Goal: Information Seeking & Learning: Learn about a topic

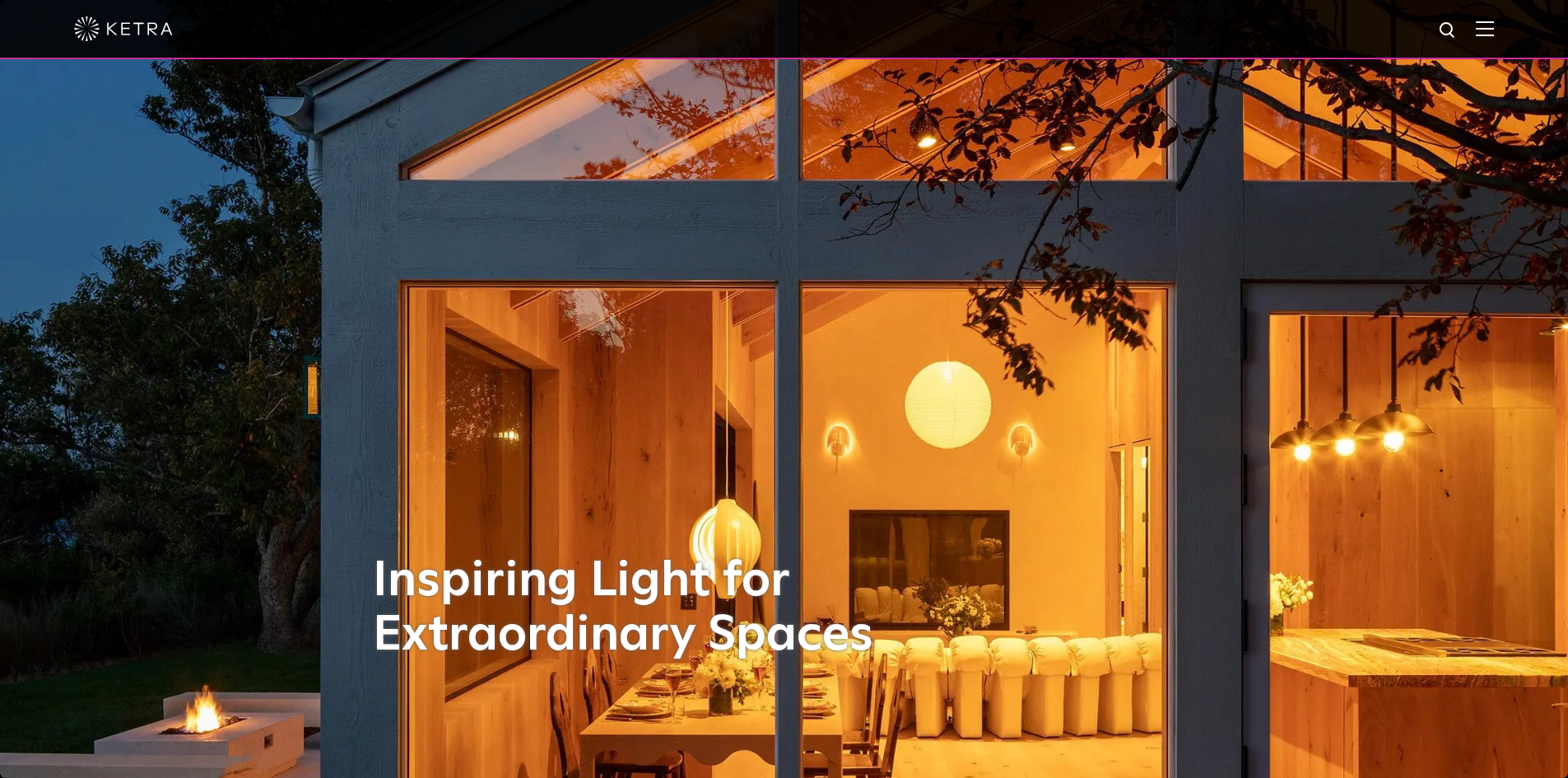
click at [1458, 29] on img at bounding box center [1447, 30] width 21 height 21
type input "d3"
click at [1396, 18] on button "Search" at bounding box center [1409, 30] width 25 height 25
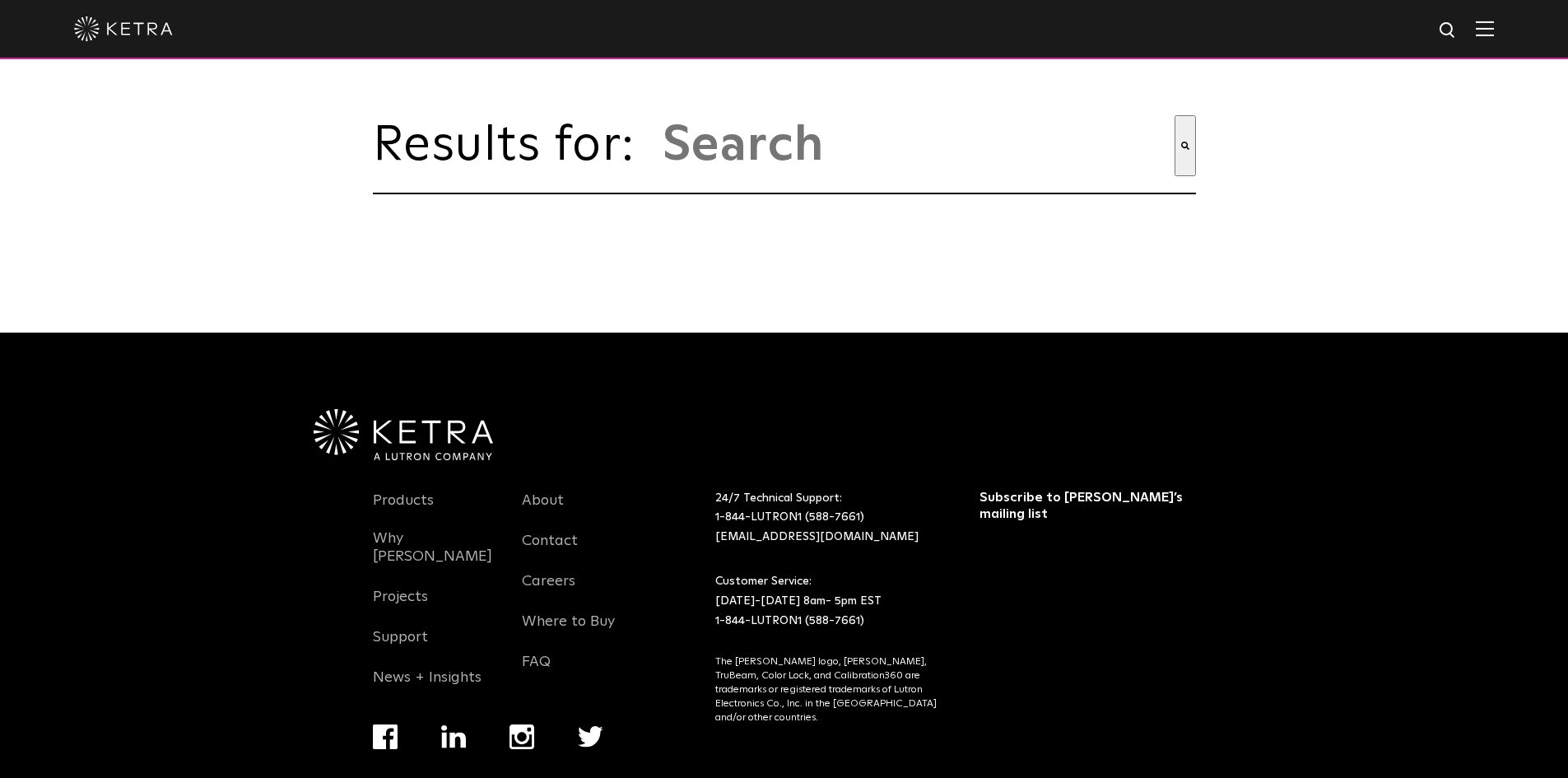
type input "d3"
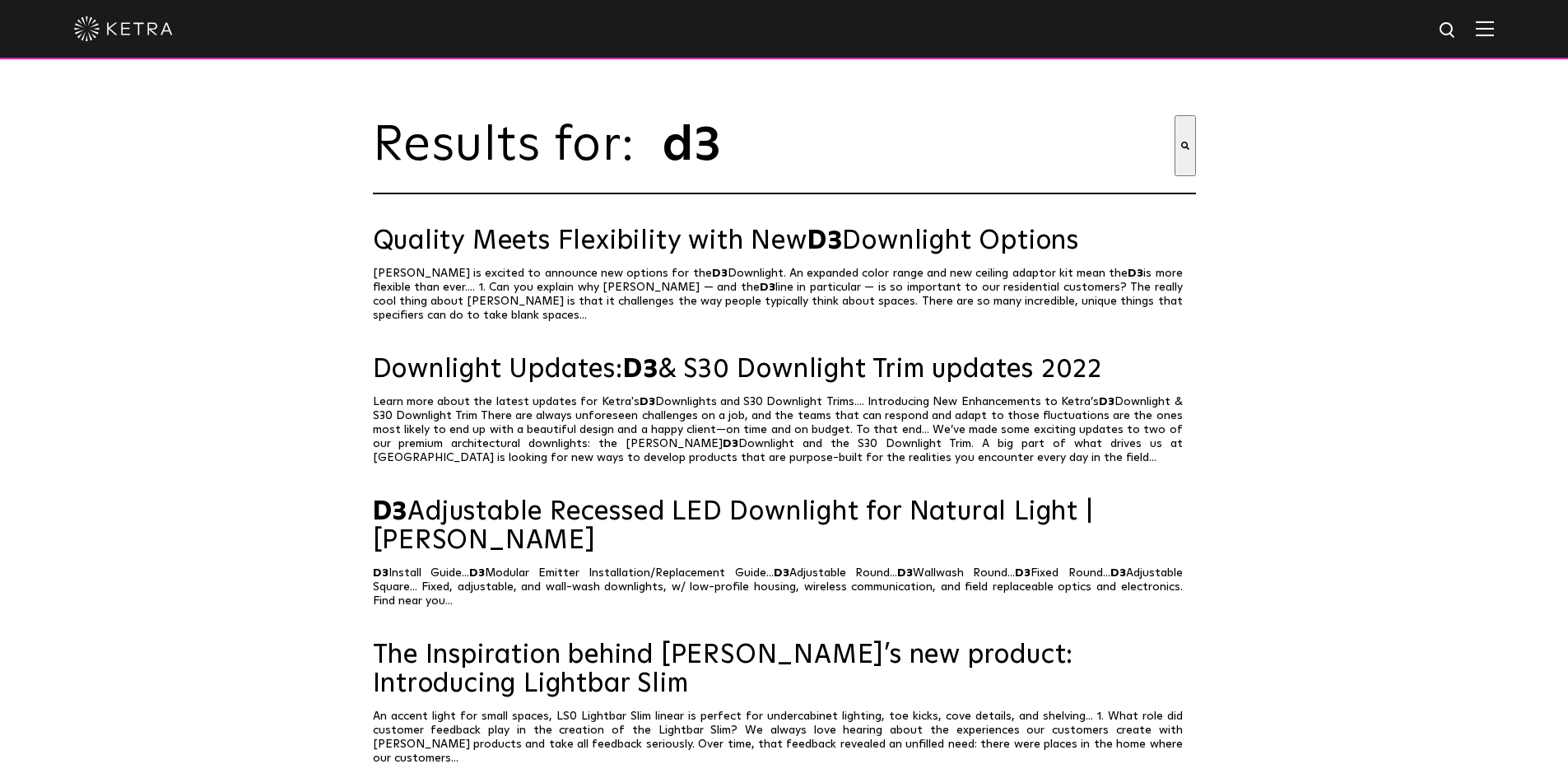
click at [1514, 22] on div "d3" at bounding box center [784, 30] width 1568 height 59
click at [1506, 22] on div "d3" at bounding box center [784, 30] width 1568 height 59
click at [1490, 41] on div at bounding box center [784, 29] width 1419 height 57
click at [1494, 36] on img at bounding box center [1485, 28] width 18 height 15
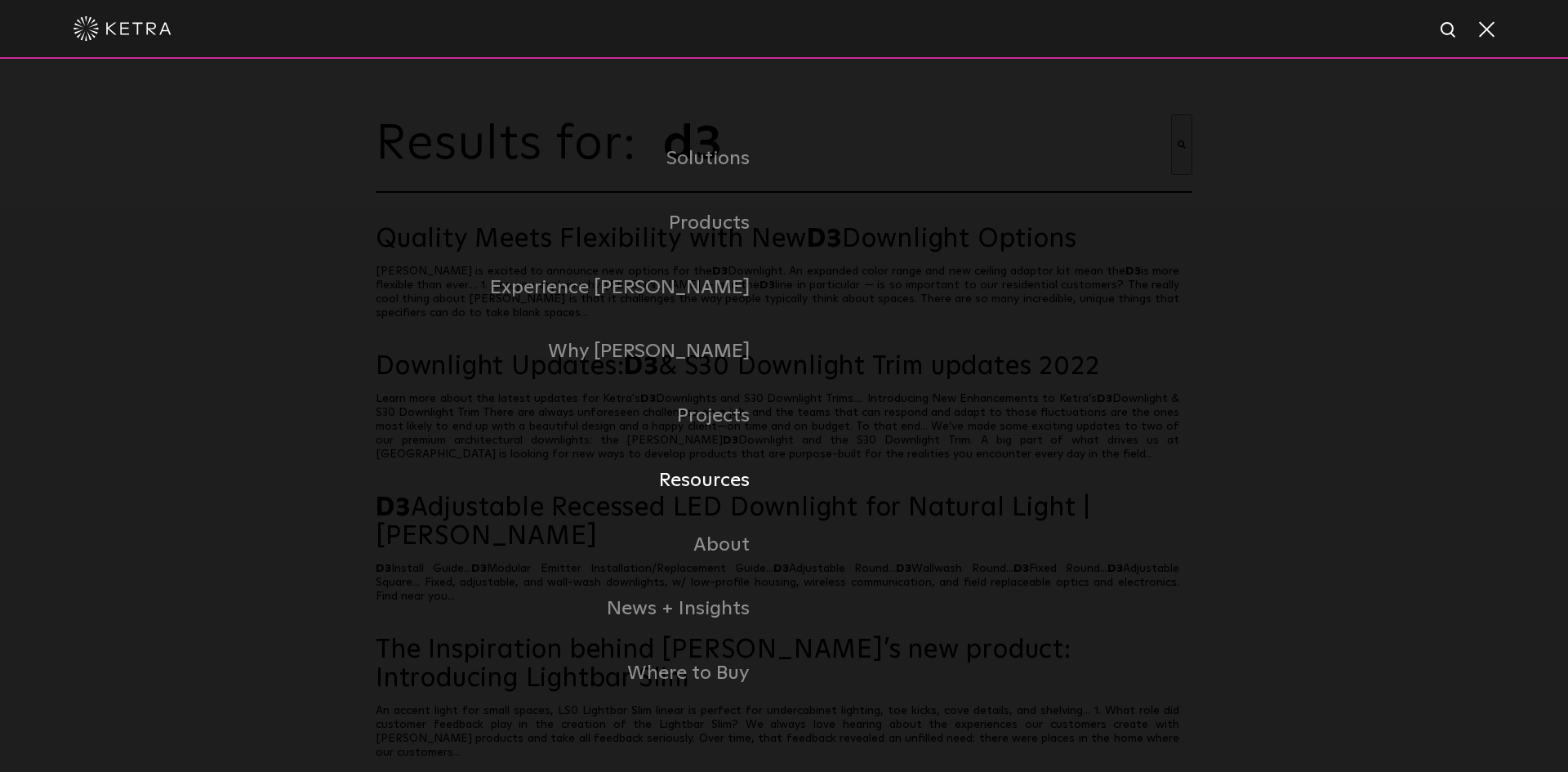
click at [705, 481] on link "Resources" at bounding box center [579, 480] width 408 height 65
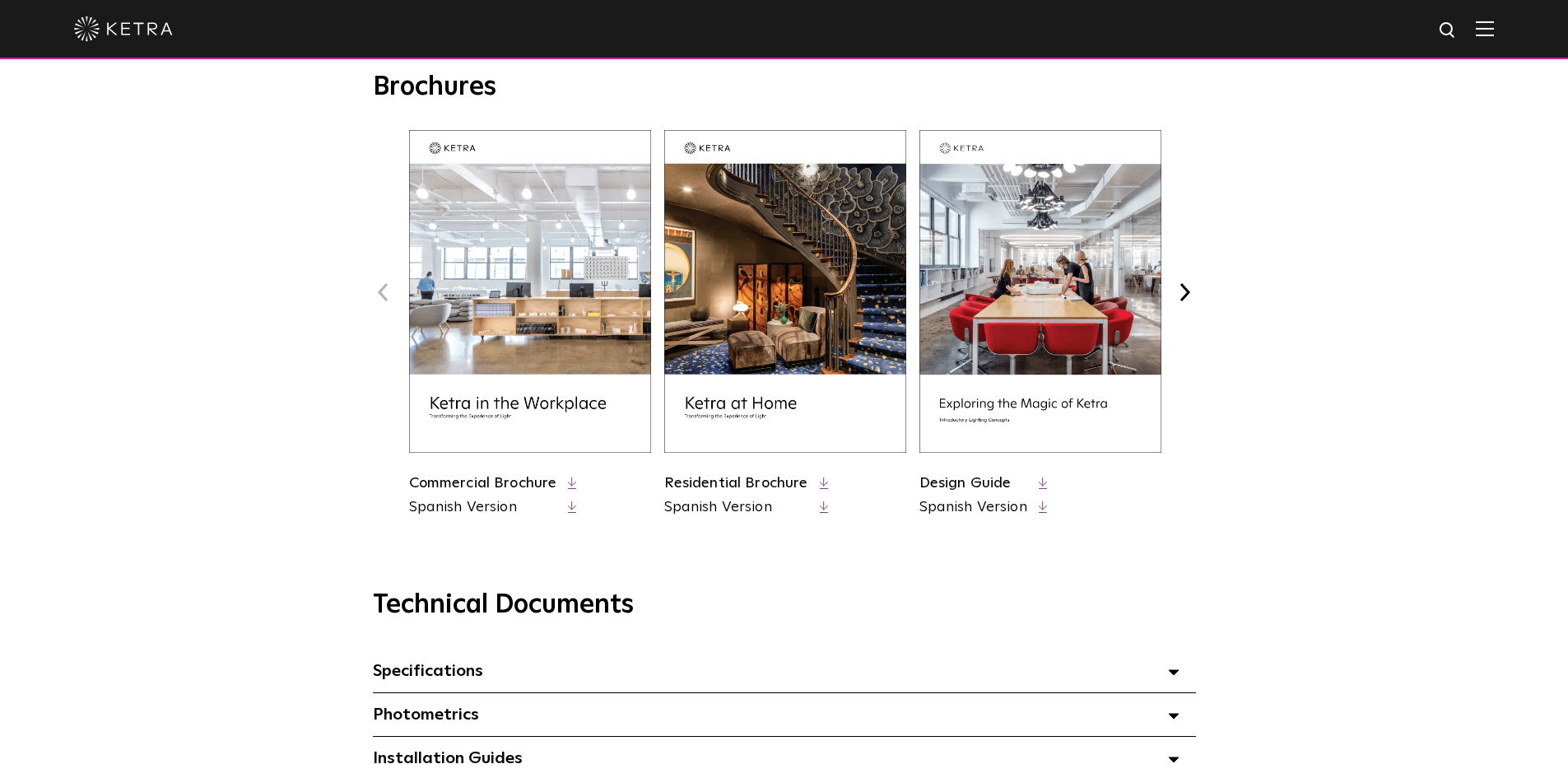
scroll to position [905, 0]
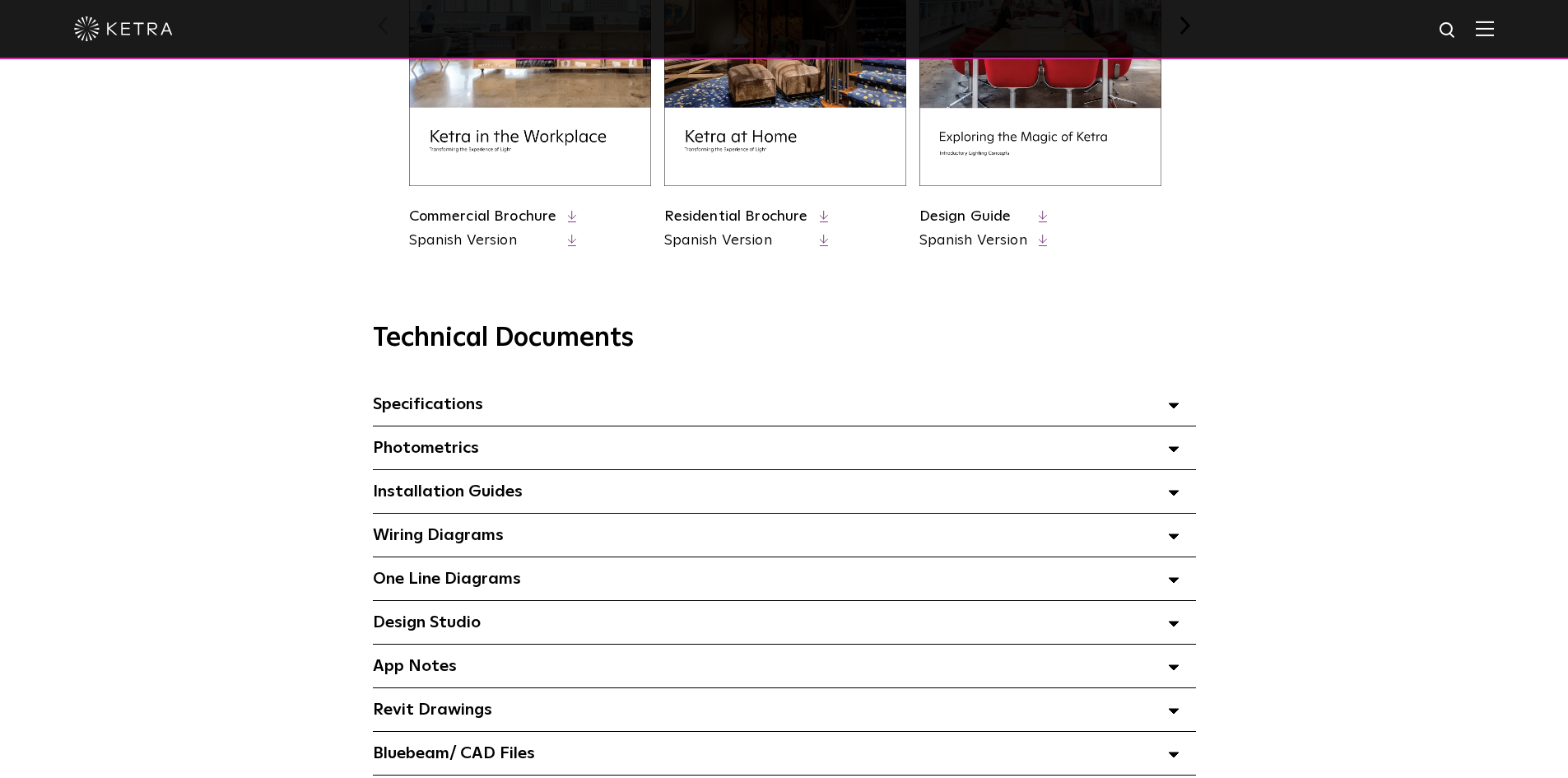
click at [476, 409] on span "Specifications Select checkboxes to use the bulk download option below" at bounding box center [427, 404] width 110 height 16
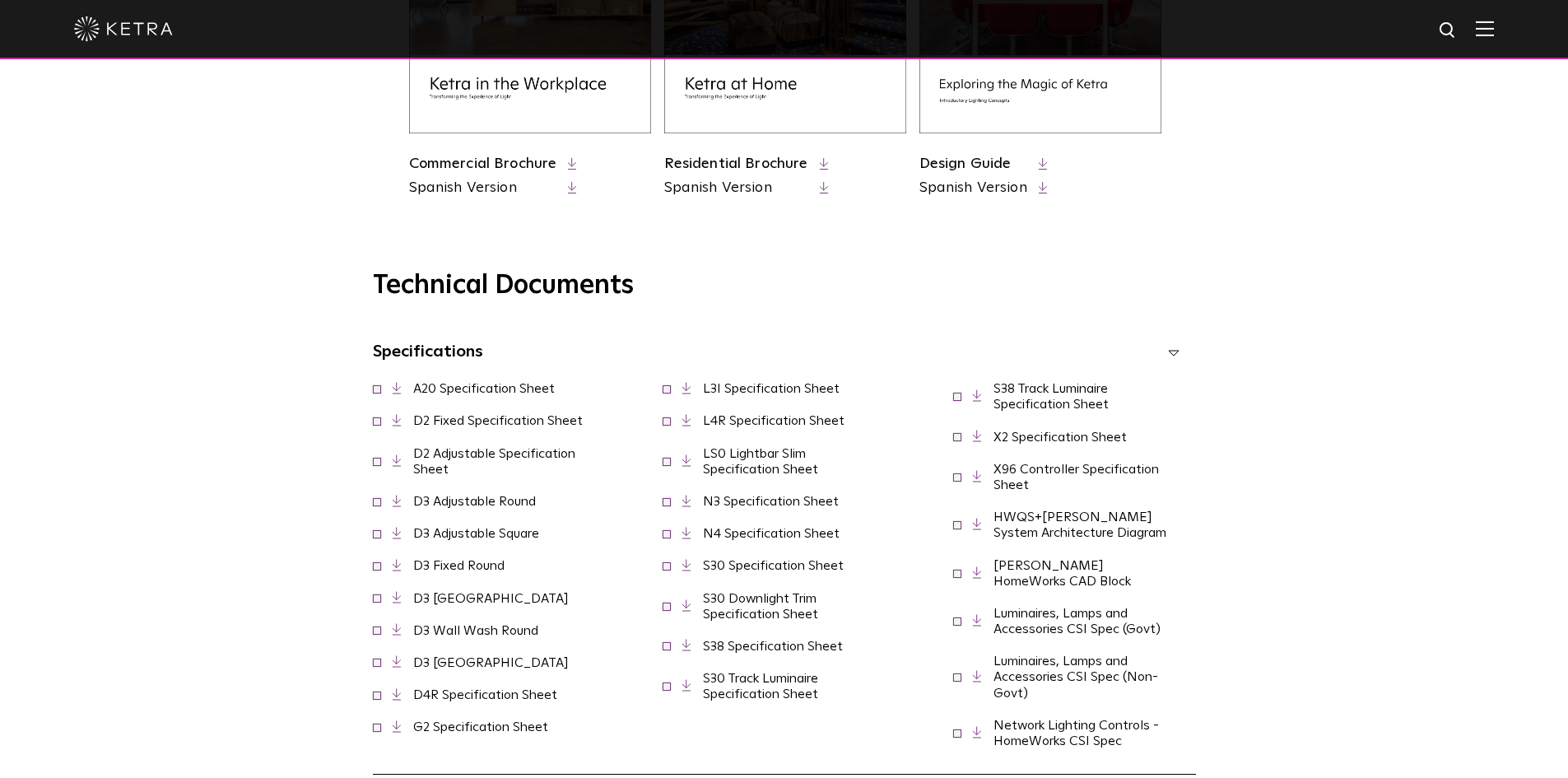
scroll to position [988, 0]
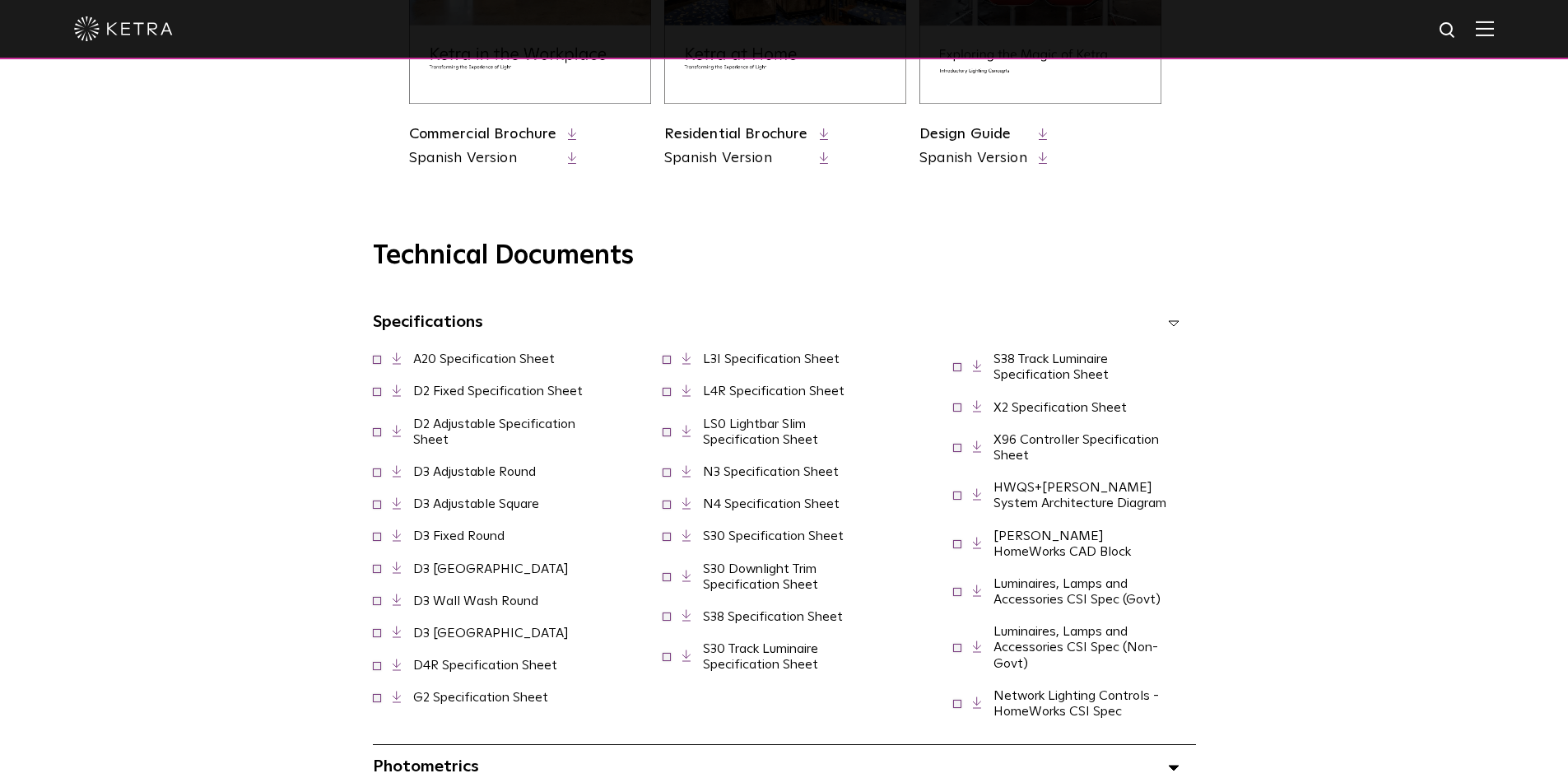
click at [394, 538] on icon at bounding box center [397, 536] width 9 height 13
